Goal: Transaction & Acquisition: Purchase product/service

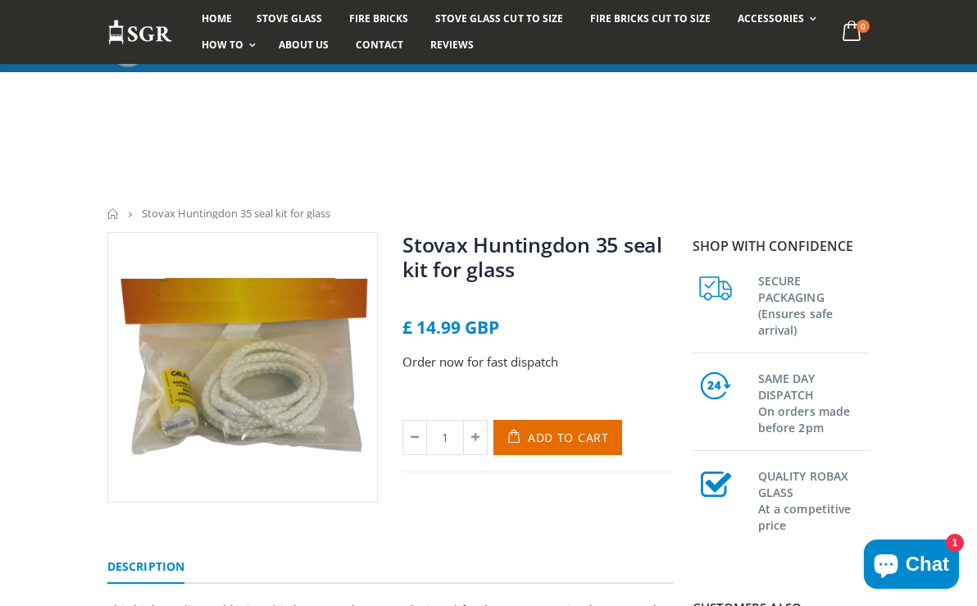
scroll to position [133, 0]
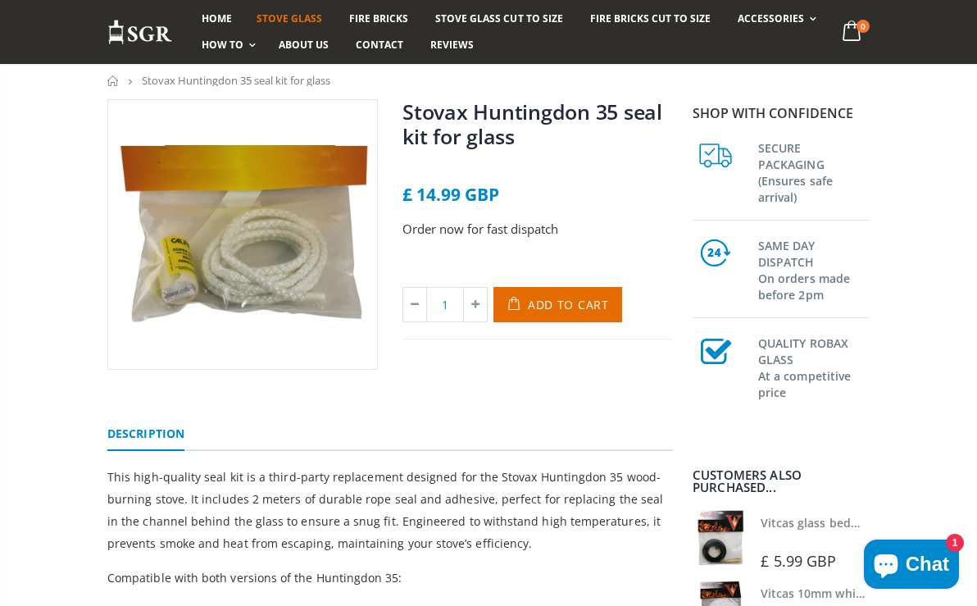
click at [289, 20] on span "Stove Glass" at bounding box center [290, 18] width 66 height 14
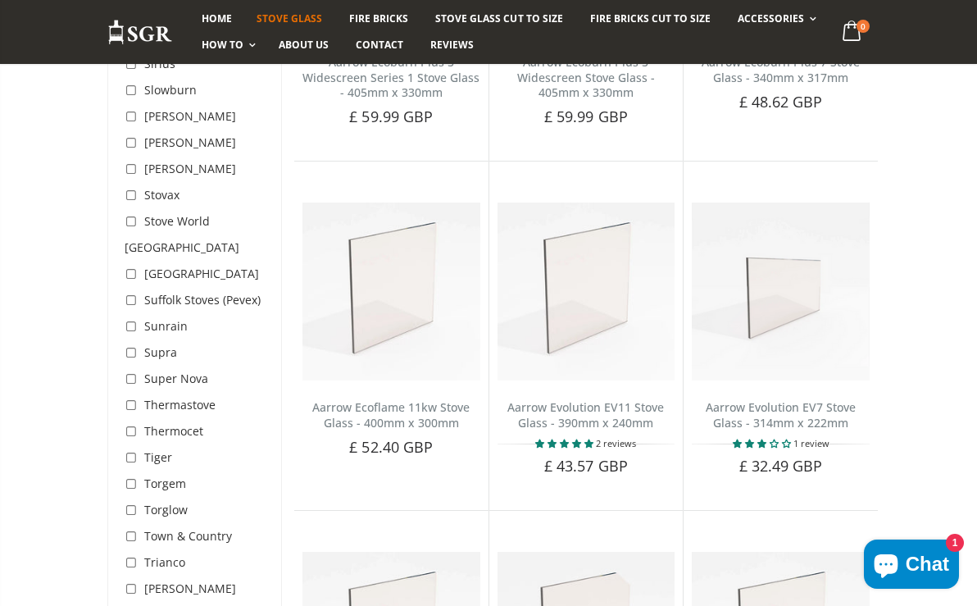
scroll to position [4756, 0]
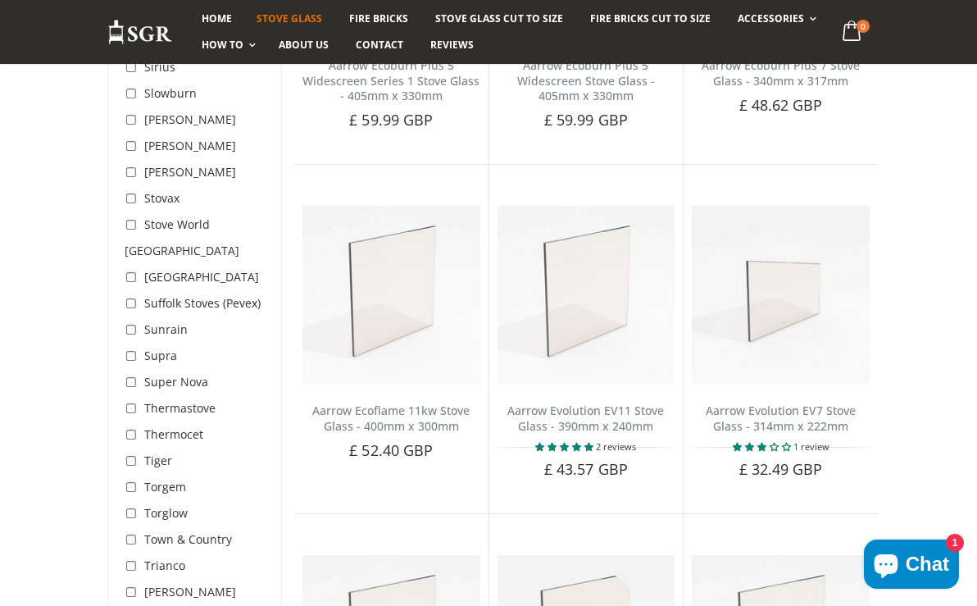
click at [133, 191] on input "checkbox" at bounding box center [133, 199] width 16 height 16
checkbox input "true"
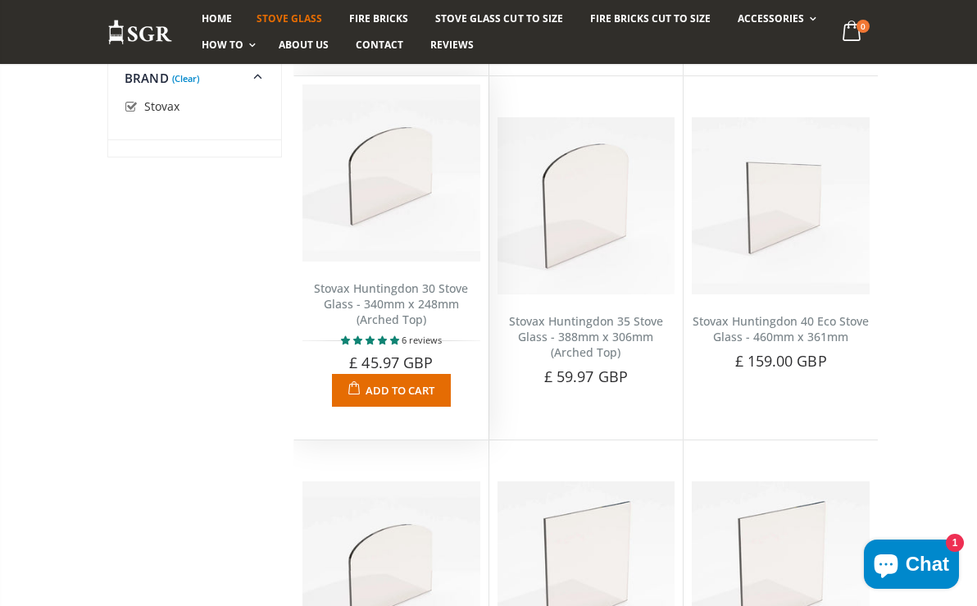
scroll to position [3045, 0]
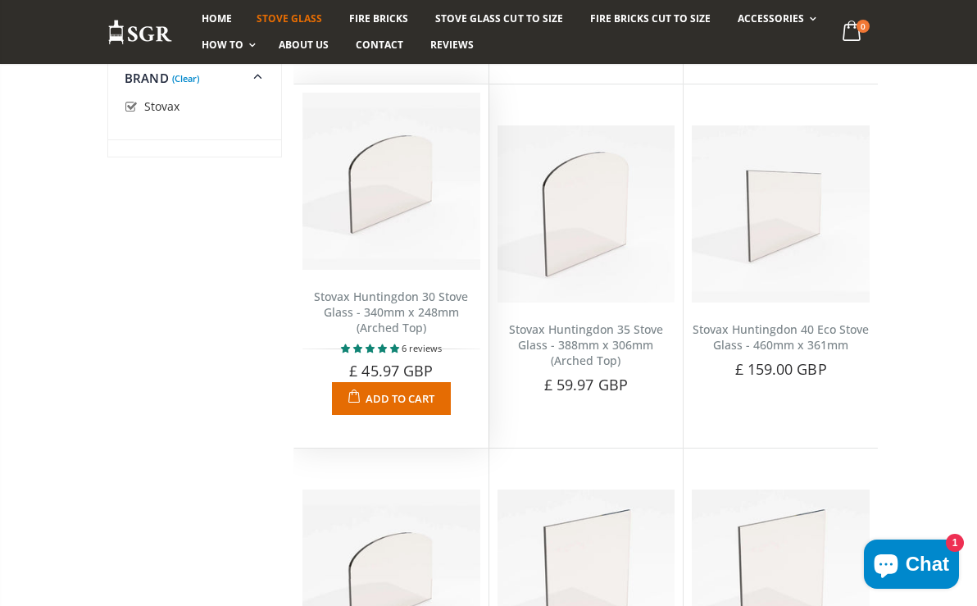
click at [393, 402] on span "Add to Cart" at bounding box center [400, 398] width 69 height 15
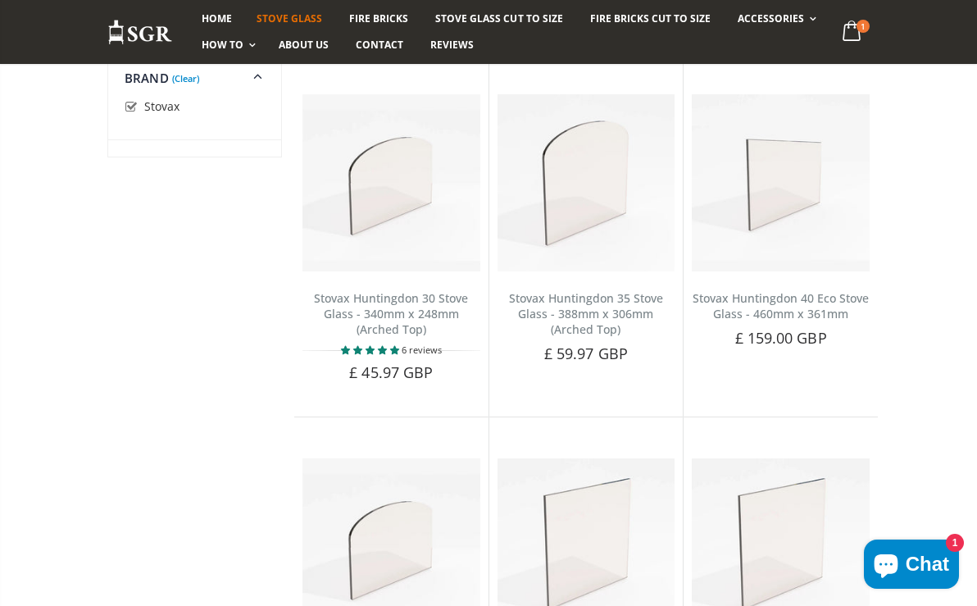
scroll to position [3038, 0]
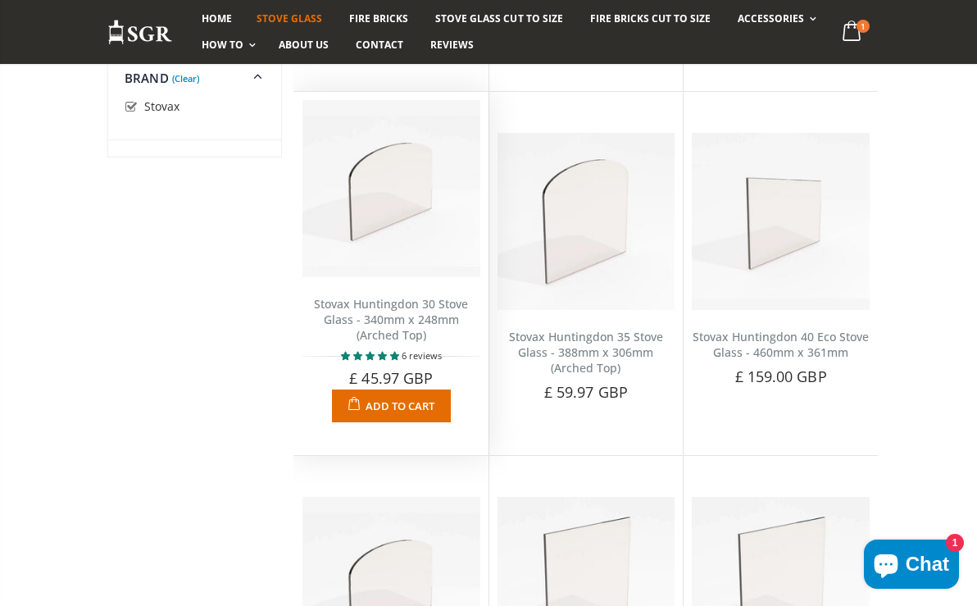
click at [386, 308] on link "Stovax Huntingdon 30 Stove Glass - 340mm x 248mm (Arched Top)" at bounding box center [391, 319] width 154 height 47
